Goal: Check status: Check status

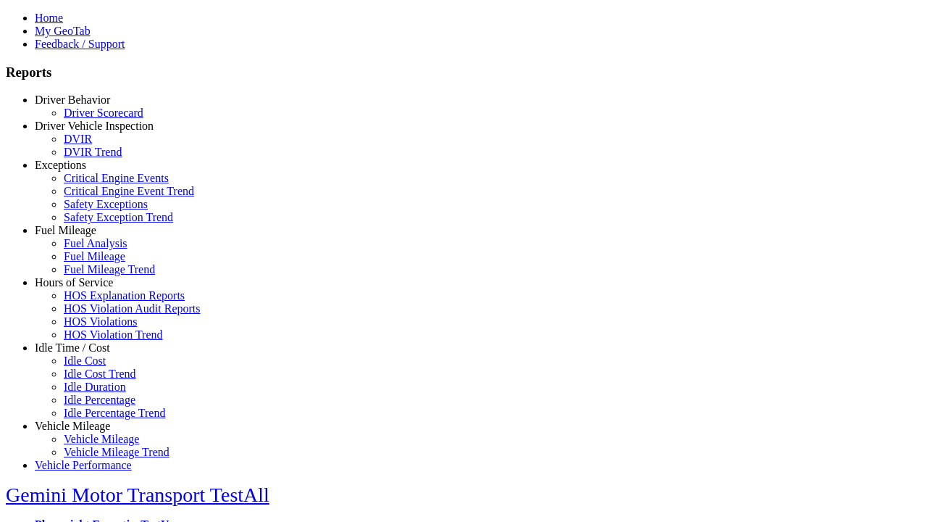
click at [83, 106] on link "Driver Behavior" at bounding box center [72, 99] width 75 height 12
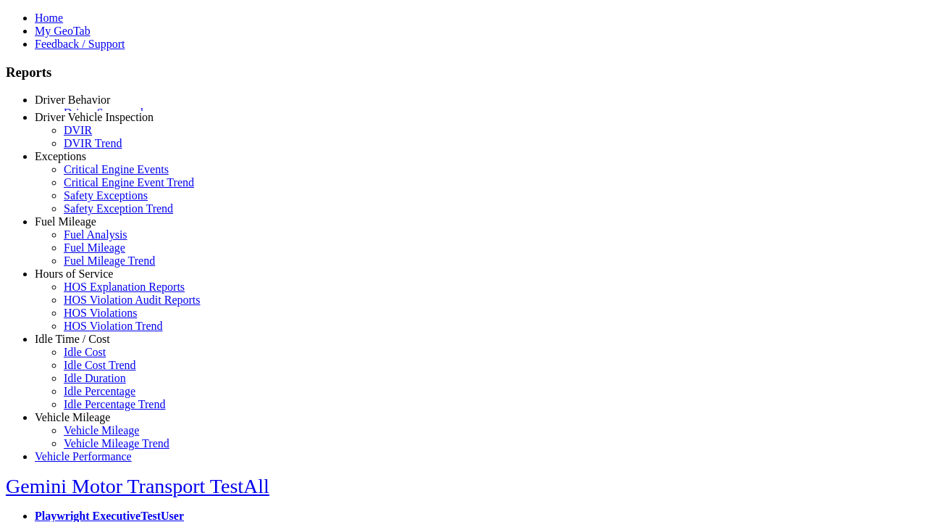
click at [94, 119] on link "Driver Scorecard" at bounding box center [104, 112] width 80 height 12
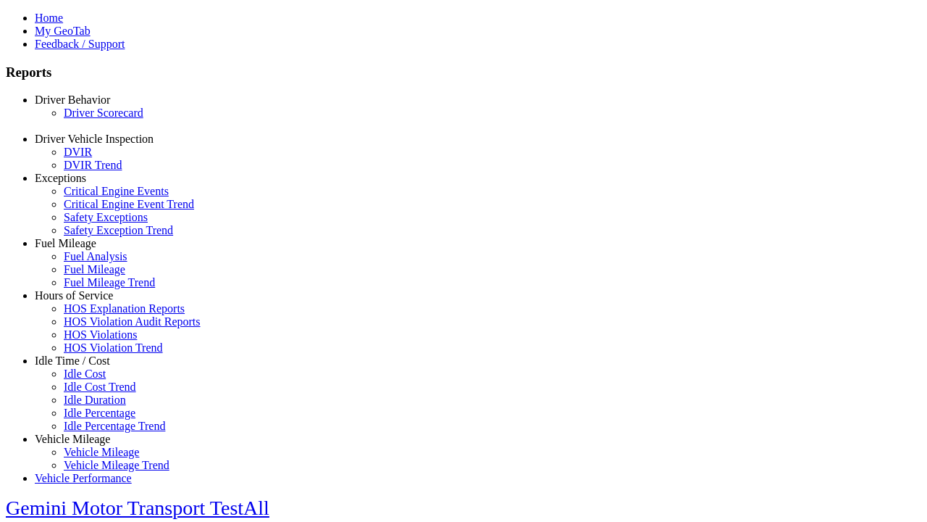
select select "**"
